Goal: Task Accomplishment & Management: Use online tool/utility

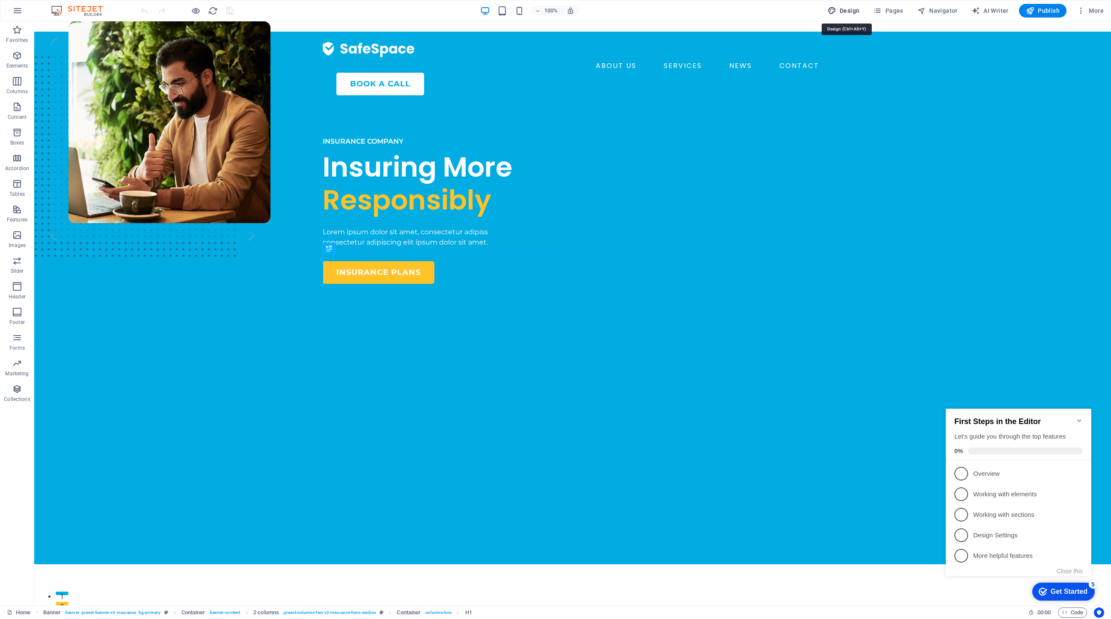
select select "600"
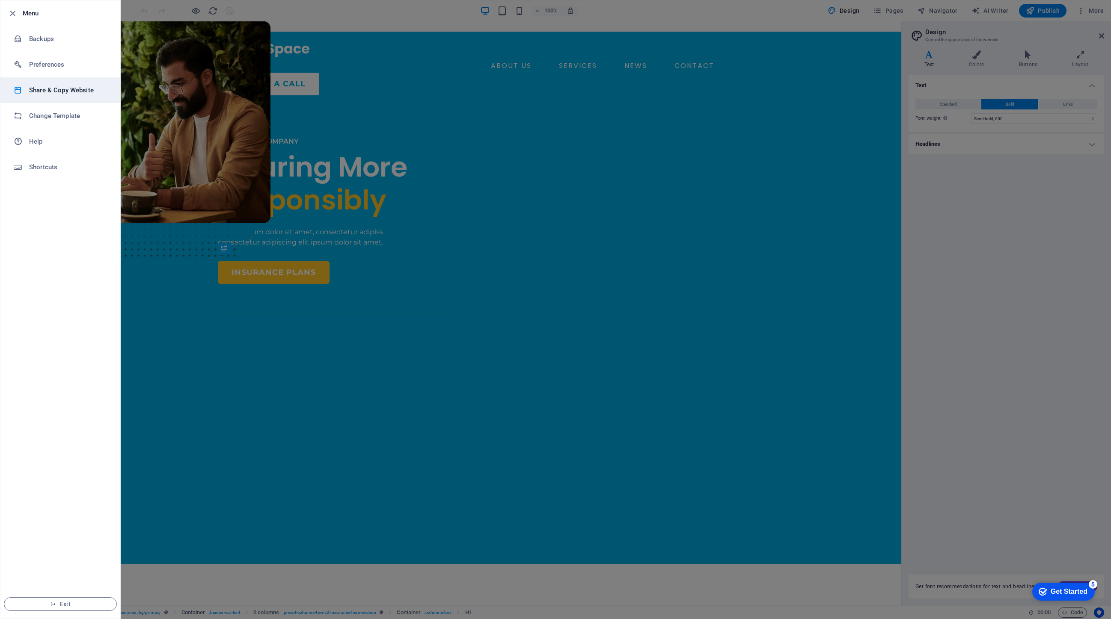
click at [69, 92] on h6 "Share & Copy Website" at bounding box center [68, 90] width 79 height 10
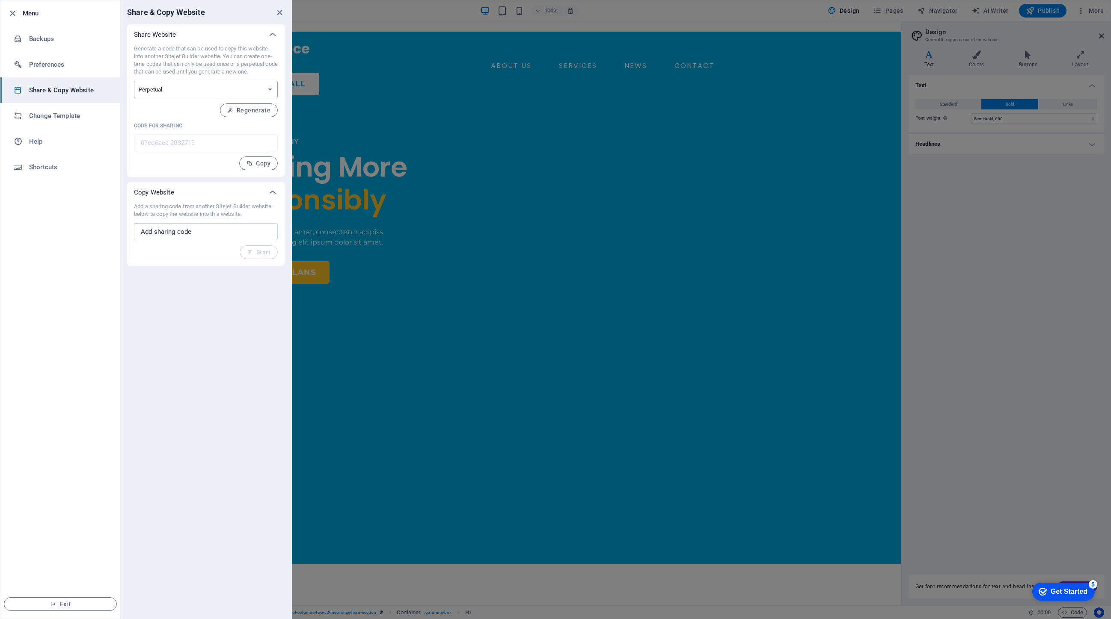
click at [186, 90] on select "One-time Perpetual" at bounding box center [206, 90] width 144 height 18
select select "onetime"
click at [134, 81] on select "One-time Perpetual" at bounding box center [206, 90] width 144 height 18
click at [246, 107] on span "Generate" at bounding box center [252, 110] width 37 height 7
type input "8db765cf-2032719"
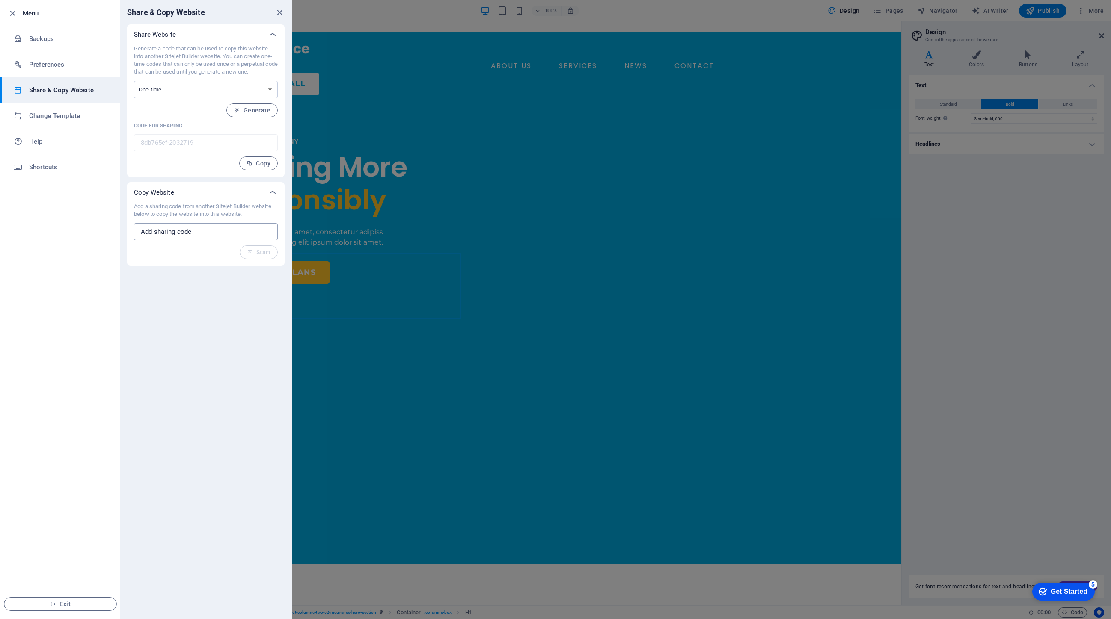
click at [201, 231] on input "text" at bounding box center [206, 231] width 144 height 17
click at [60, 120] on h6 "Change Template" at bounding box center [68, 116] width 79 height 10
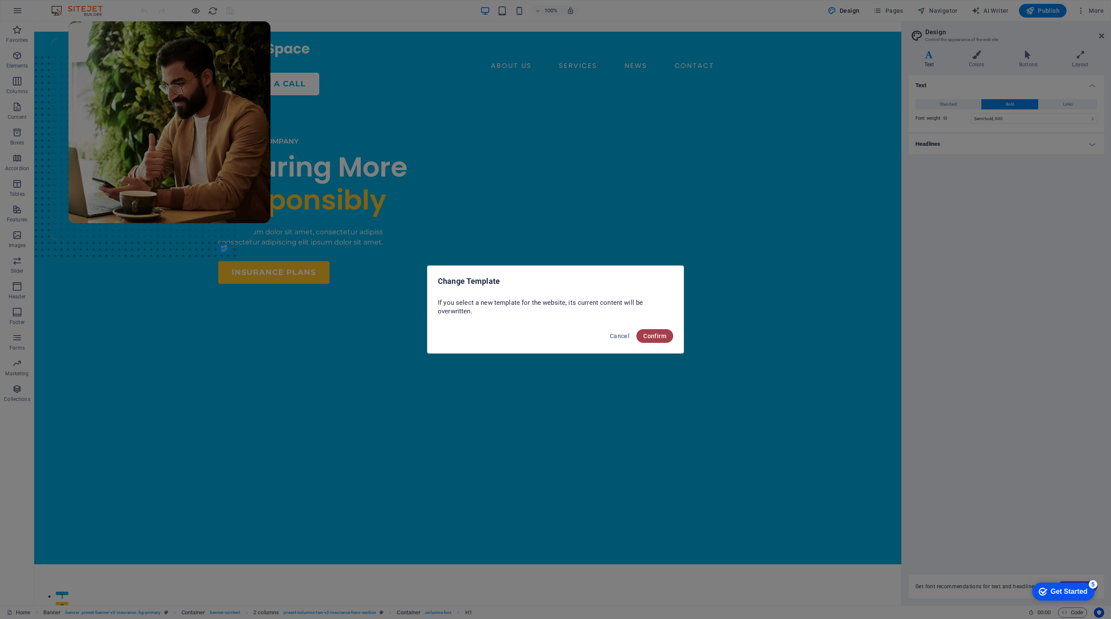
click at [654, 340] on button "Confirm" at bounding box center [654, 336] width 37 height 14
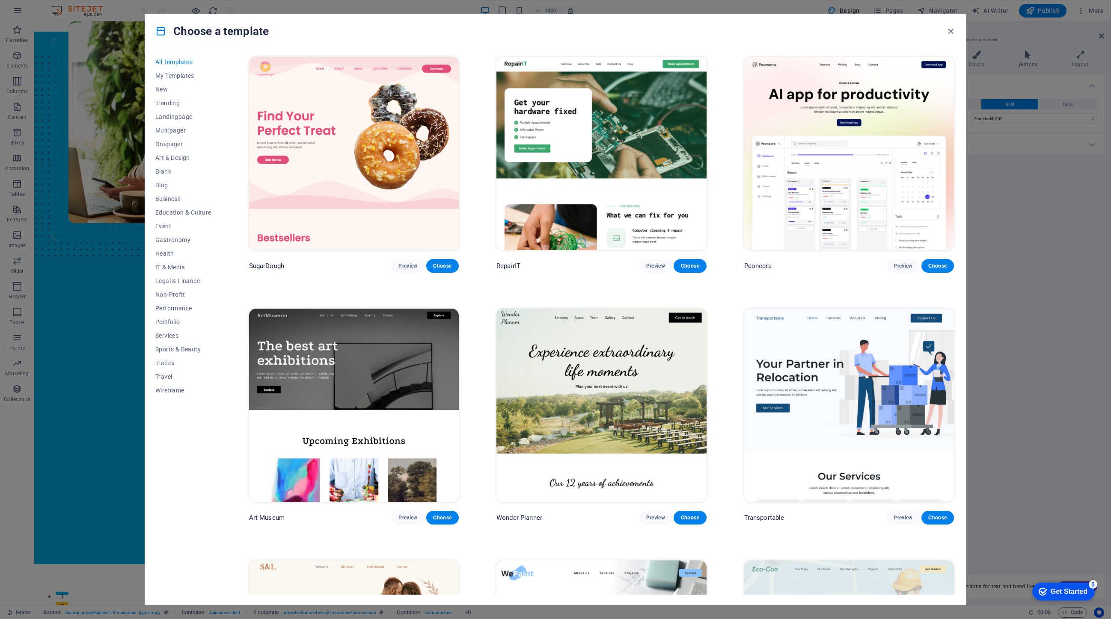
drag, startPoint x: 950, startPoint y: 28, endPoint x: 907, endPoint y: 30, distance: 42.4
click at [950, 28] on icon "button" at bounding box center [950, 32] width 10 height 10
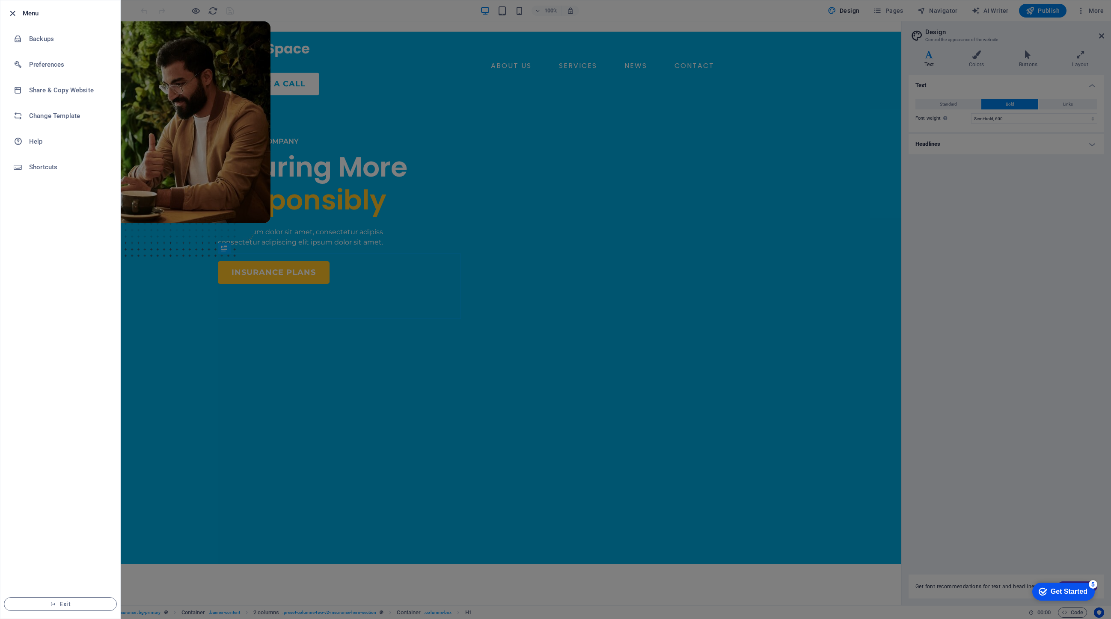
click at [12, 9] on icon "button" at bounding box center [13, 14] width 10 height 10
